Goal: Task Accomplishment & Management: Use online tool/utility

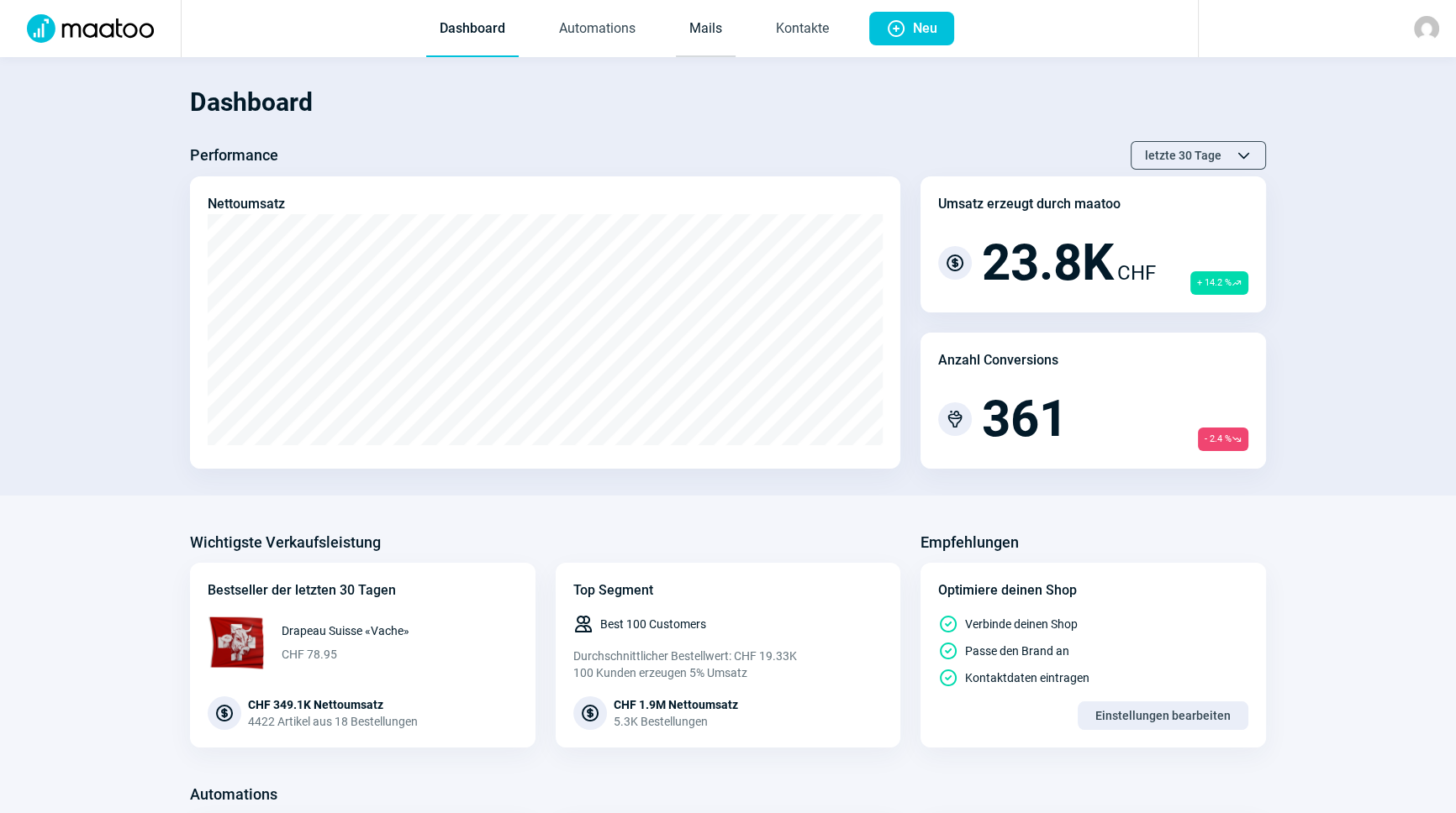
click at [713, 35] on link "Mails" at bounding box center [705, 29] width 59 height 56
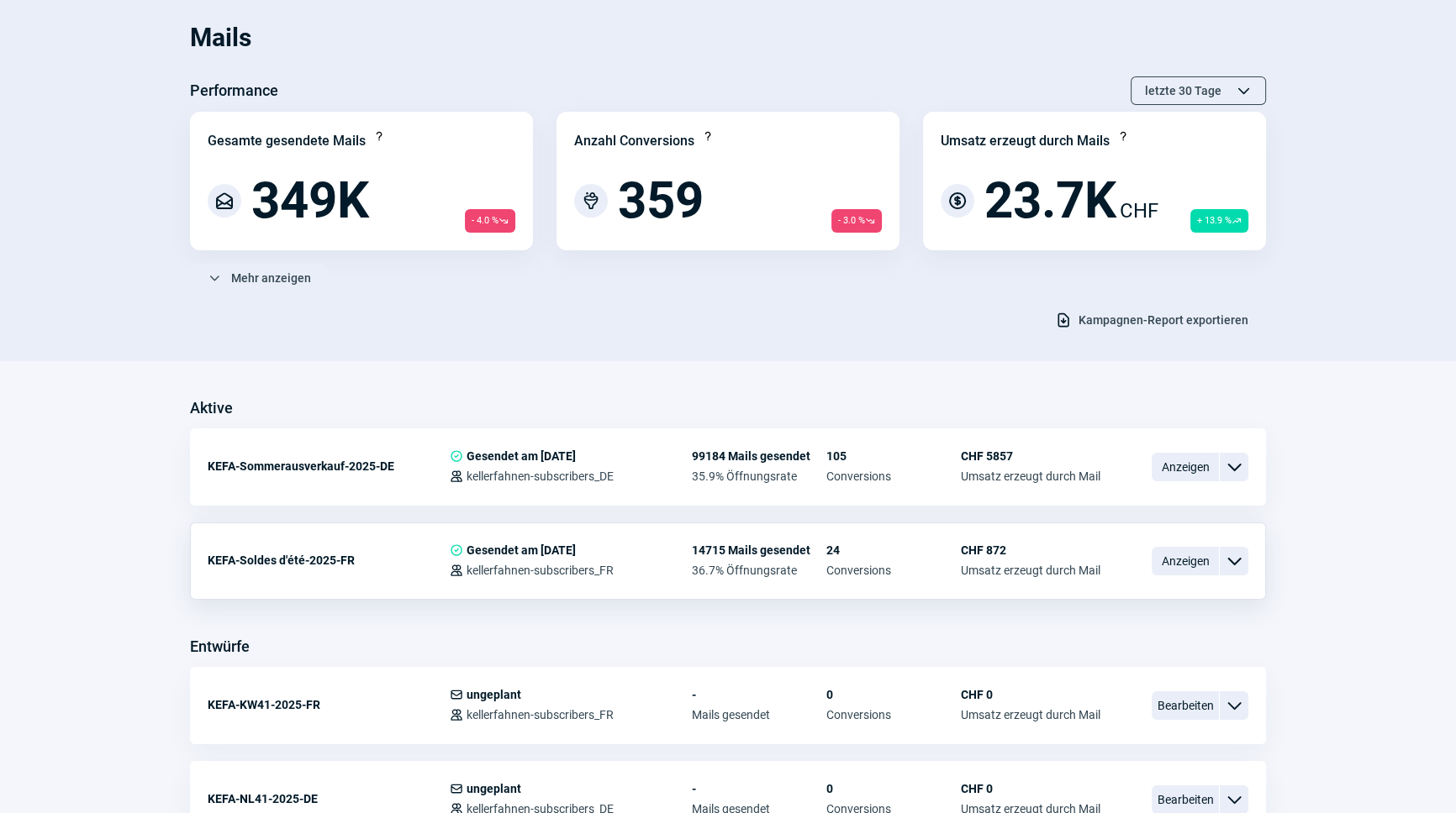
scroll to position [305, 0]
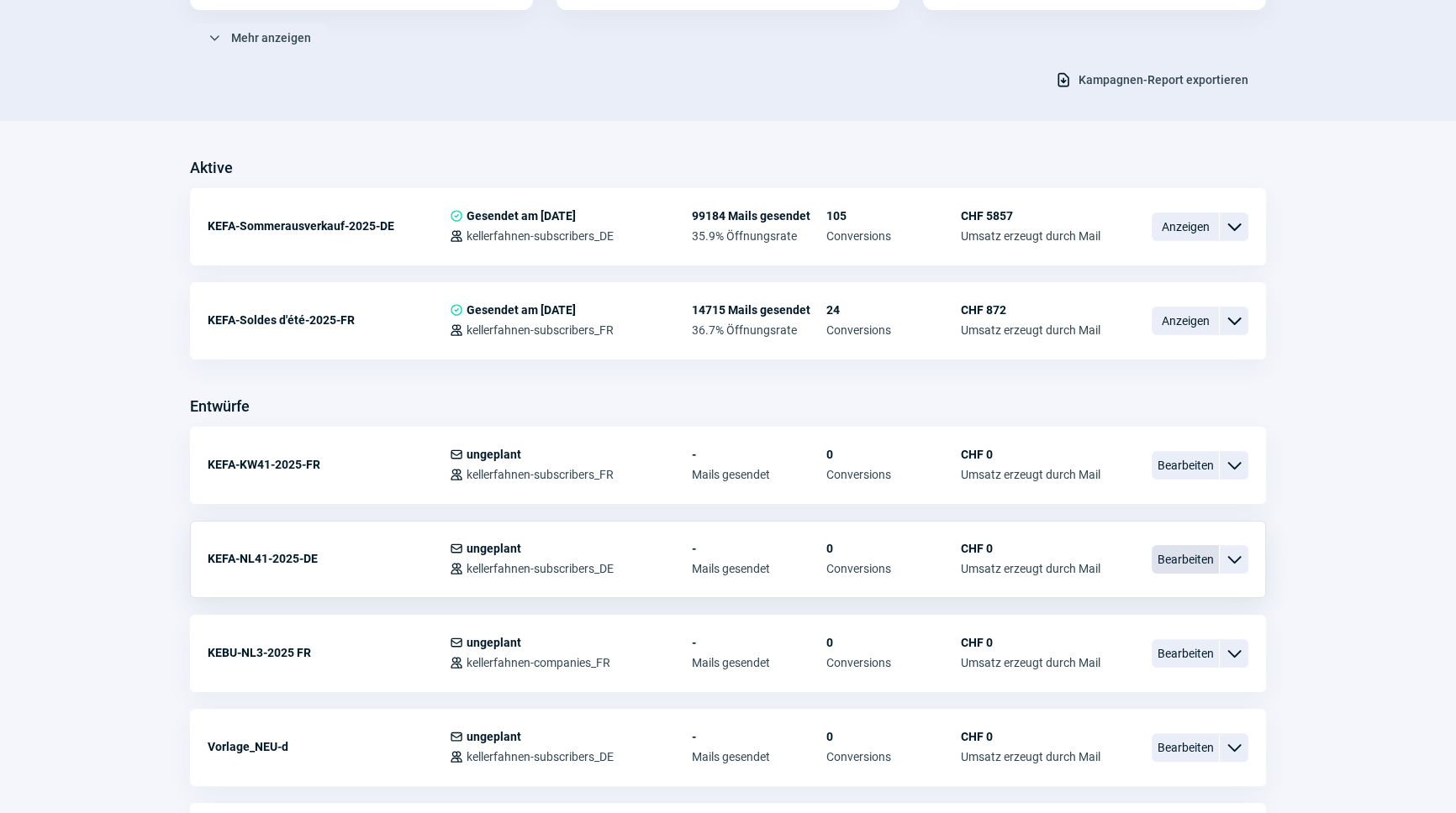
click at [1175, 561] on span "Bearbeiten" at bounding box center [1185, 559] width 67 height 28
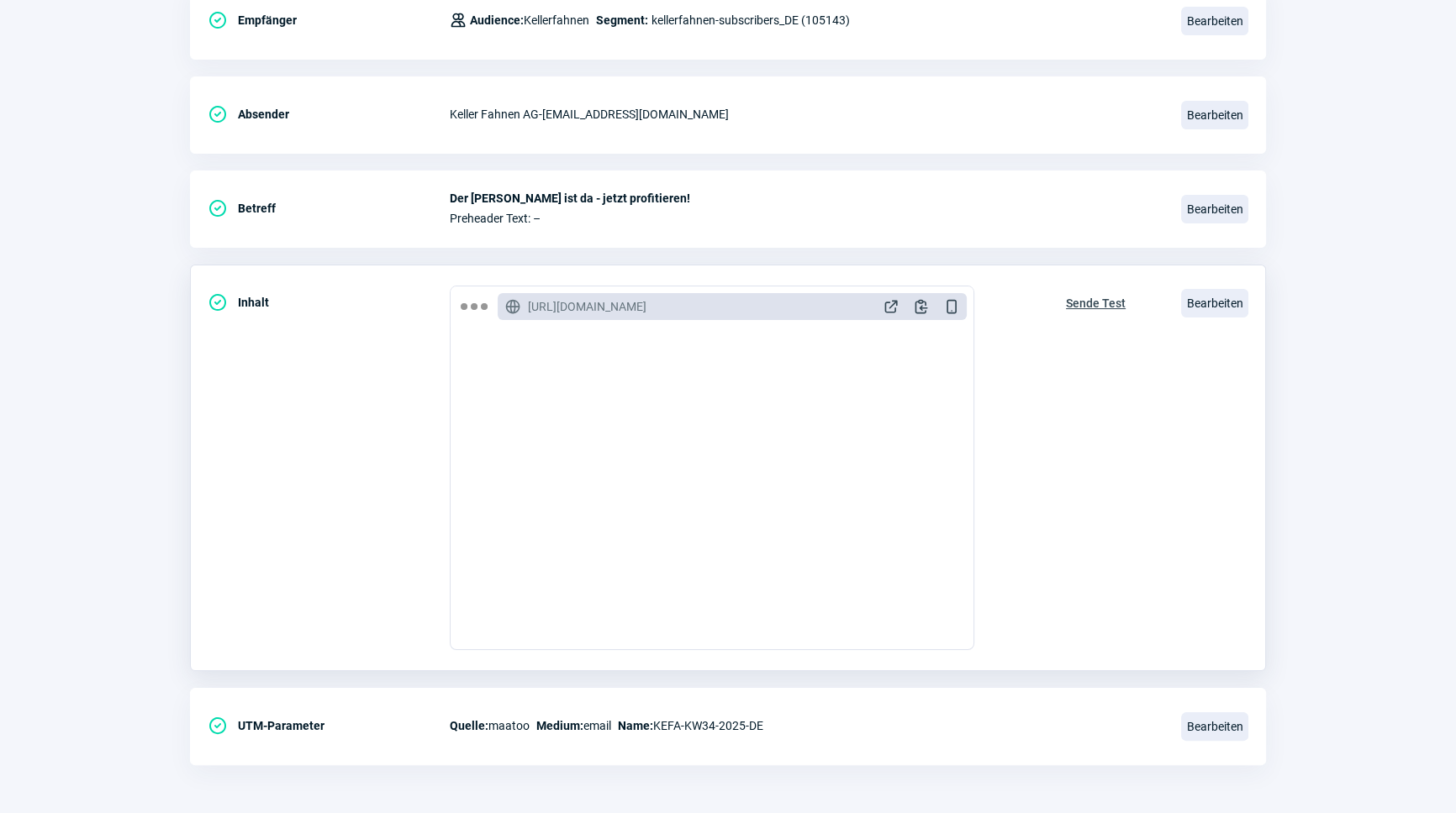
scroll to position [198, 0]
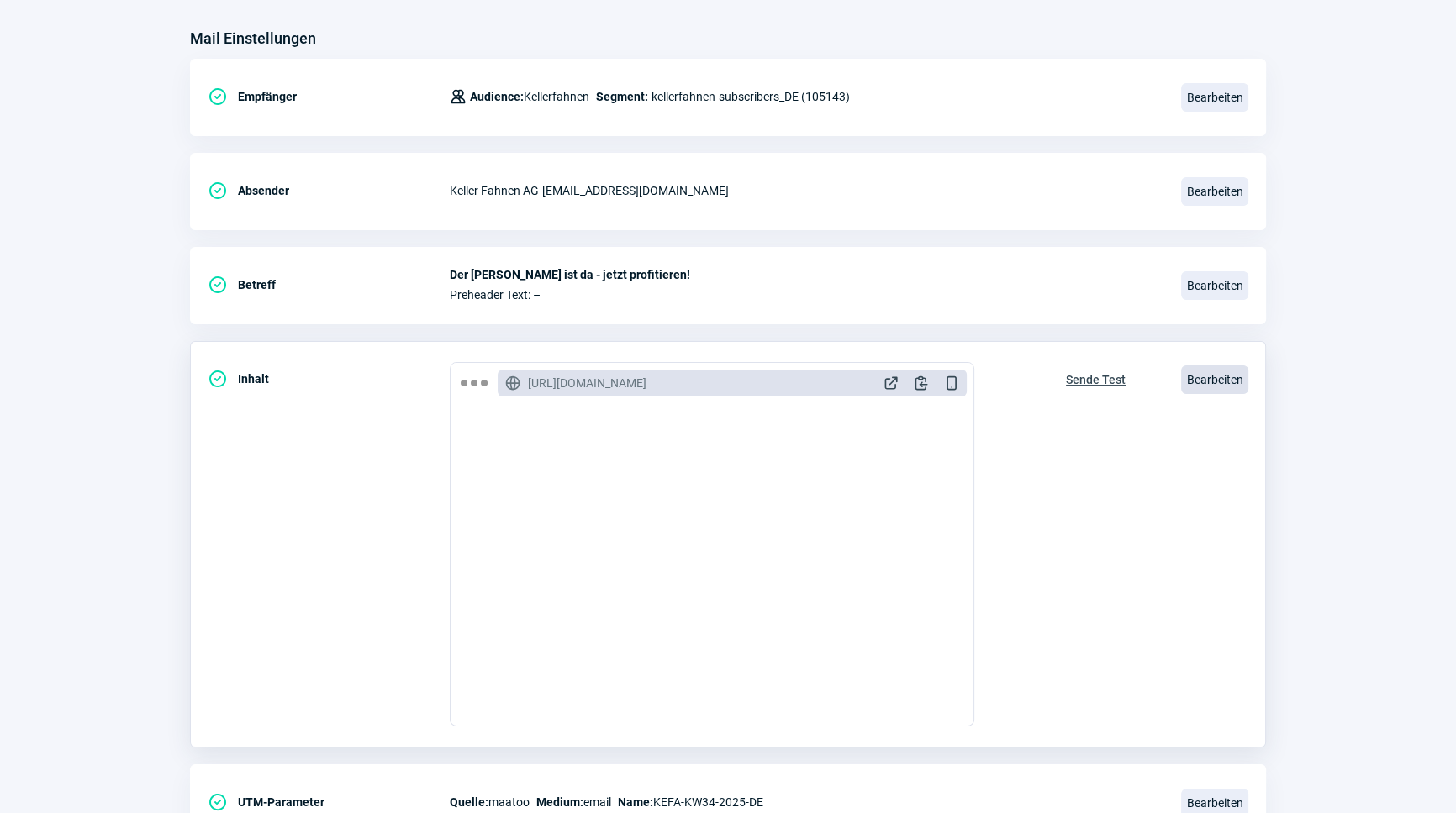
click at [1196, 381] on span "Bearbeiten" at bounding box center [1214, 380] width 67 height 28
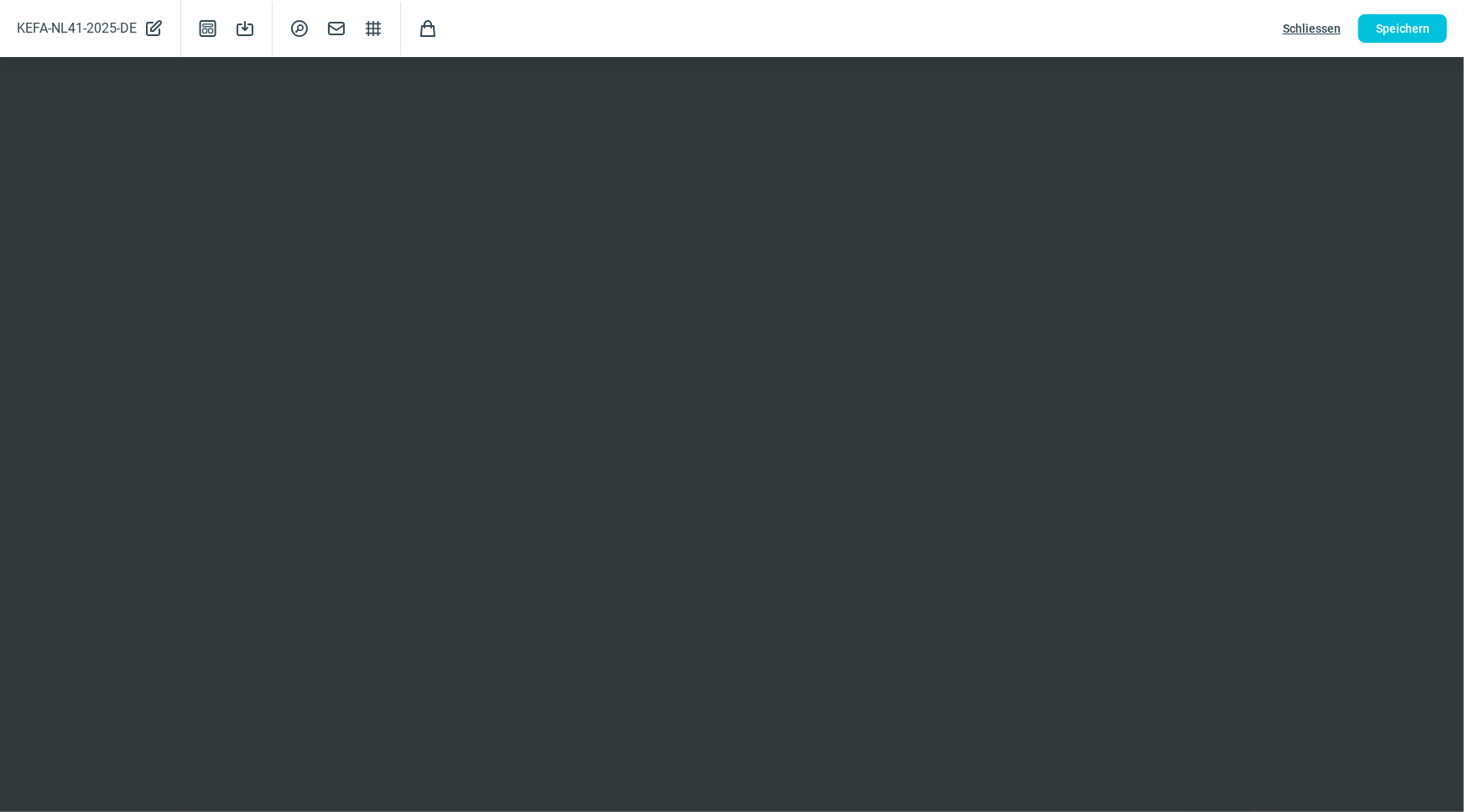
click at [1318, 33] on span "Schliessen" at bounding box center [1312, 28] width 58 height 27
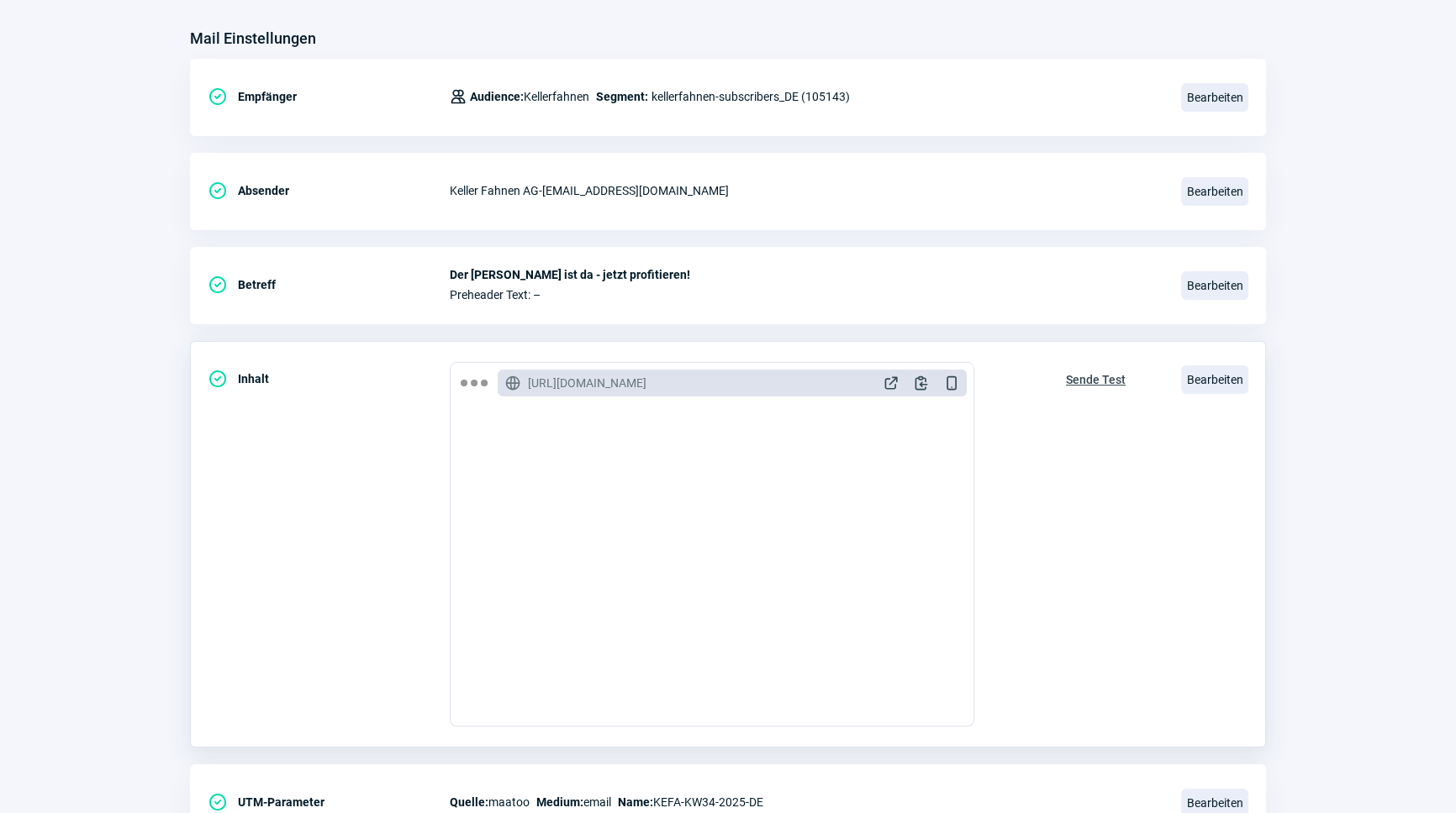
click at [1110, 373] on span "Sende Test" at bounding box center [1095, 380] width 59 height 27
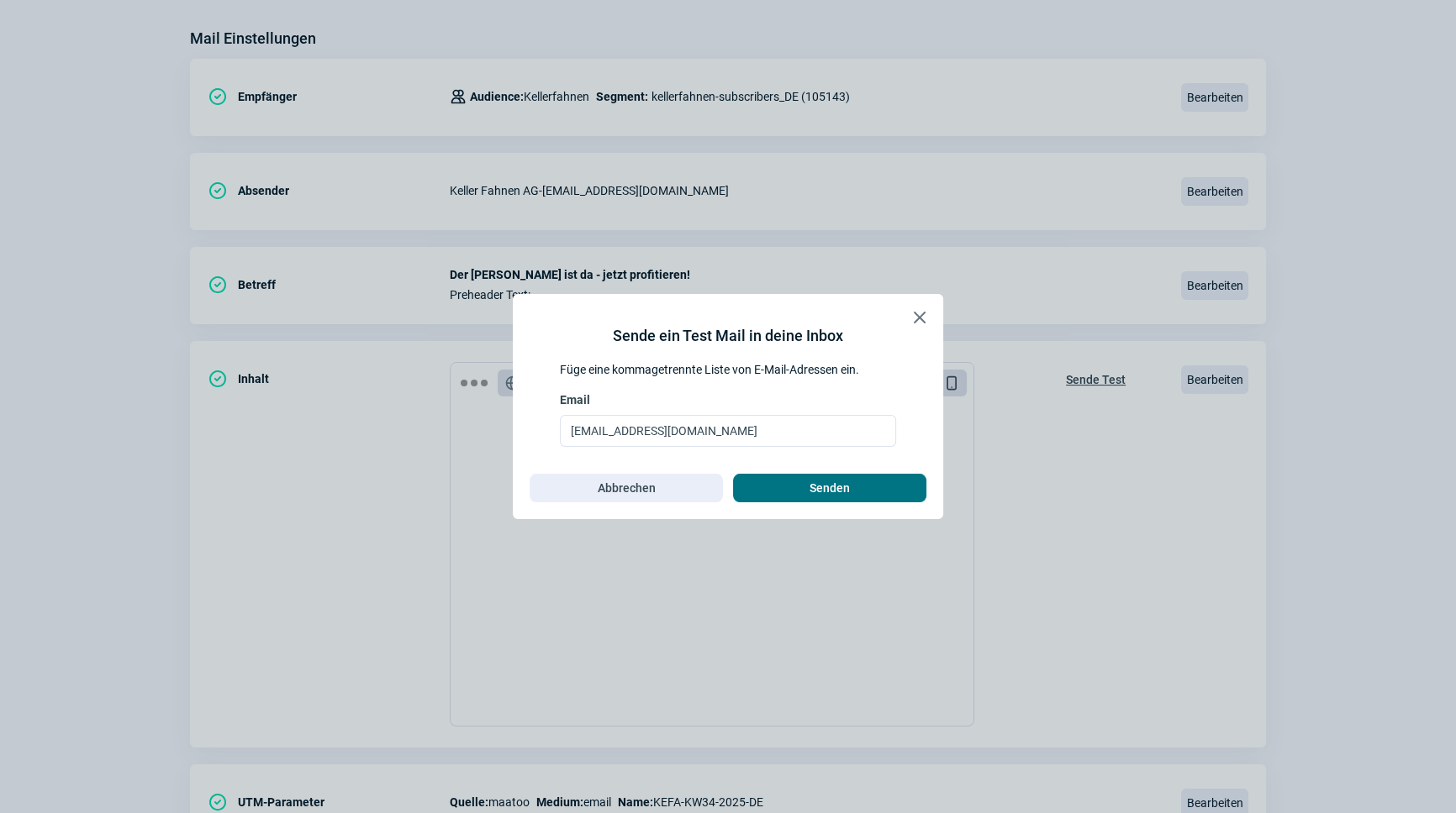
click at [839, 484] on span "Senden" at bounding box center [830, 488] width 41 height 27
